Goal: Find specific page/section: Find specific page/section

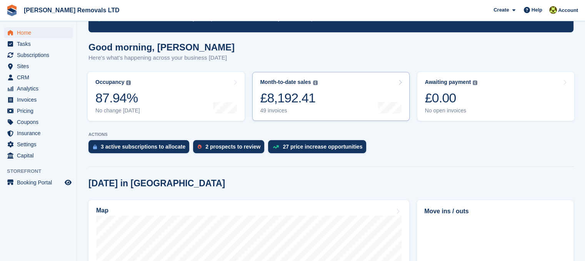
scroll to position [38, 0]
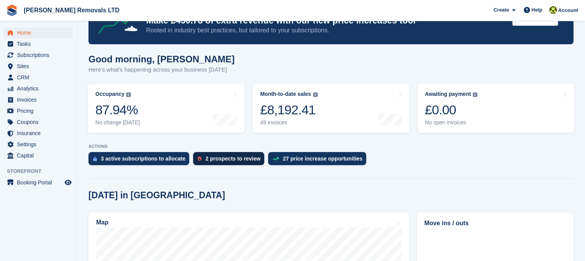
click at [240, 154] on div "2 prospects to review" at bounding box center [228, 158] width 71 height 13
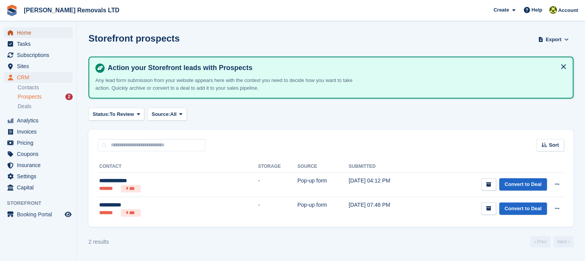
click at [28, 29] on span "Home" at bounding box center [40, 32] width 46 height 11
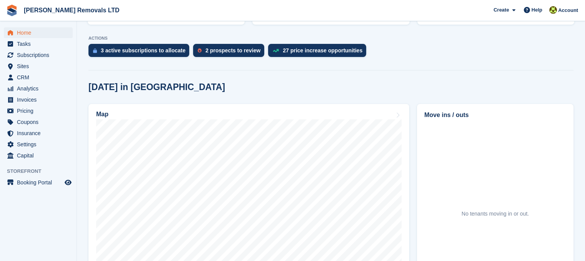
scroll to position [77, 0]
